Goal: Task Accomplishment & Management: Manage account settings

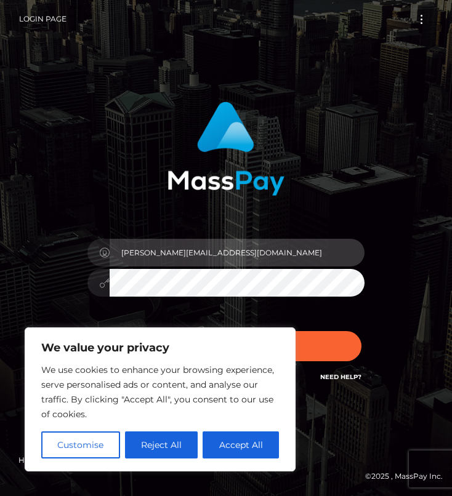
type input "[PERSON_NAME][EMAIL_ADDRESS][DOMAIN_NAME]"
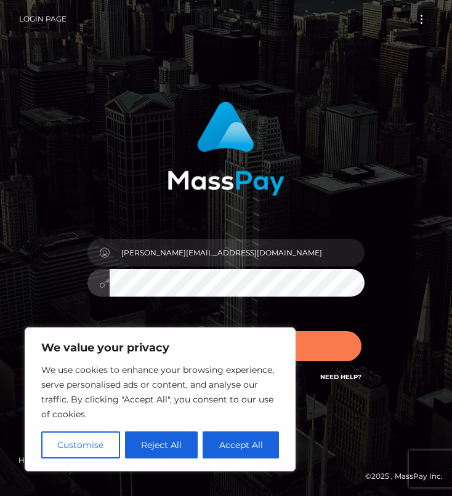
click at [323, 344] on button "Sign in" at bounding box center [226, 346] width 271 height 30
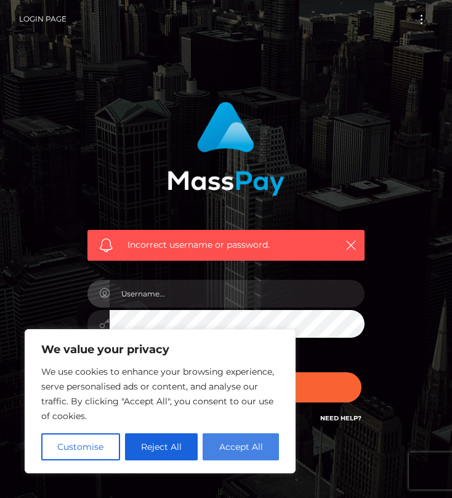
click at [219, 442] on button "Accept All" at bounding box center [241, 446] width 76 height 27
checkbox input "true"
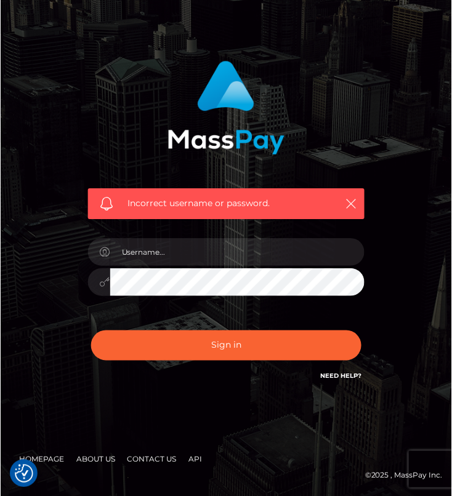
scroll to position [40, 0]
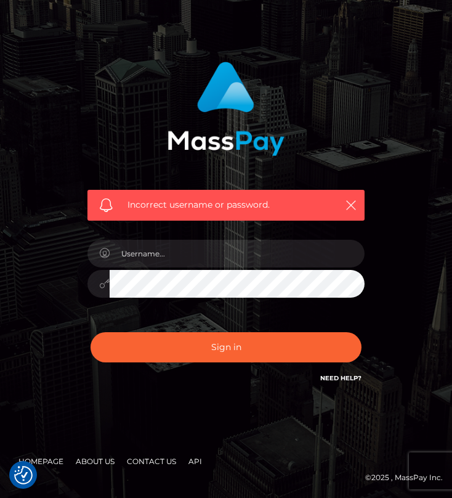
click at [338, 380] on link "Need Help?" at bounding box center [340, 378] width 41 height 8
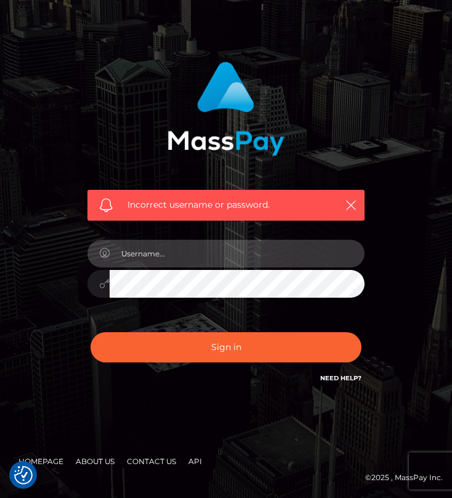
click at [224, 246] on input "text" at bounding box center [237, 254] width 255 height 28
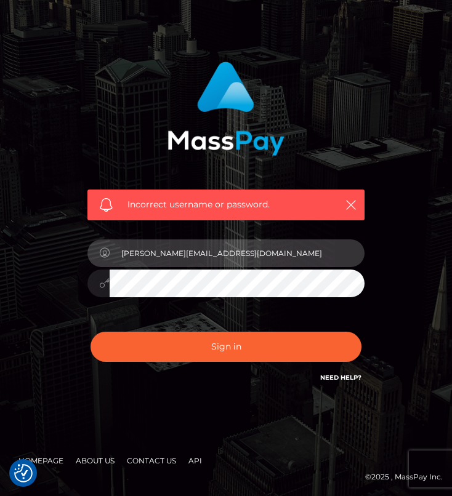
type input "santos.cassidy13@gmail.com"
drag, startPoint x: 237, startPoint y: 251, endPoint x: 99, endPoint y: 254, distance: 137.4
click at [99, 254] on div "santos.cassidy13@gmail.com" at bounding box center [225, 252] width 277 height 24
type input "babydollcc04@gmail.com"
click at [226, 346] on button "Sign in" at bounding box center [226, 347] width 271 height 30
